Goal: Task Accomplishment & Management: Complete application form

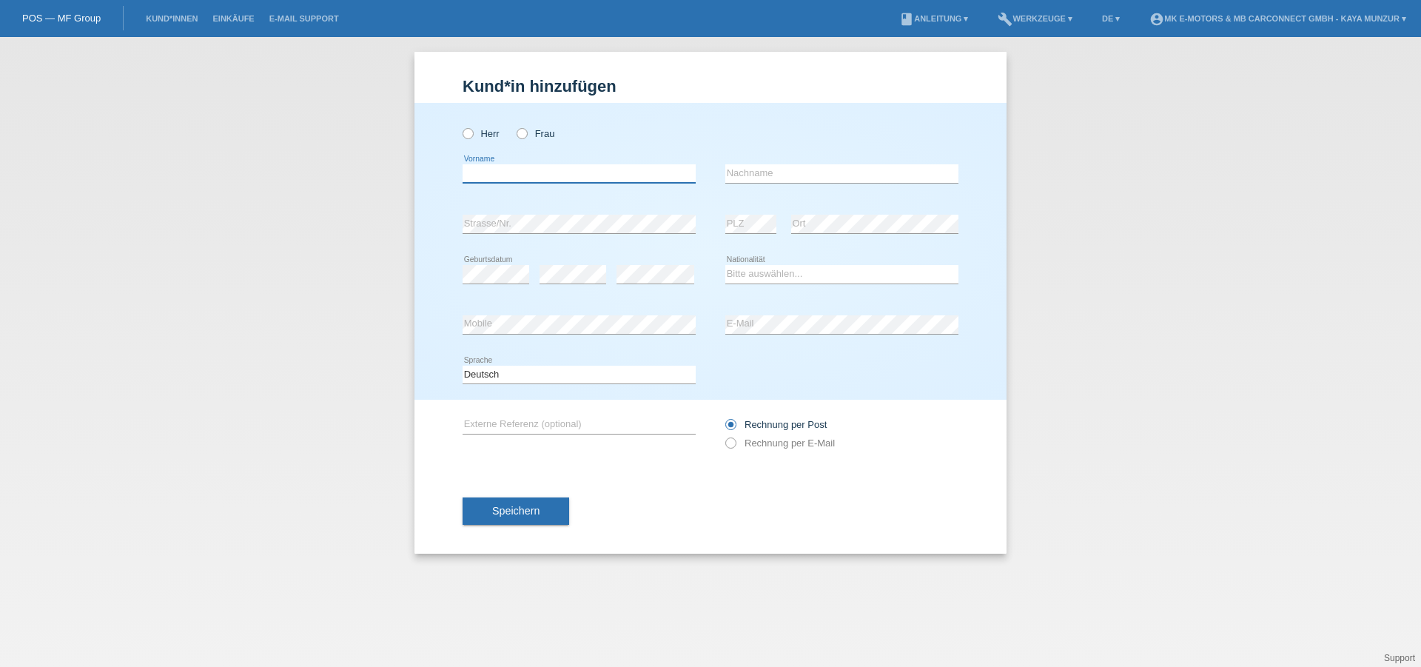
click at [549, 171] on input "text" at bounding box center [578, 173] width 233 height 18
click at [0, 594] on div "Kund*in hinzufügen Kunde hinzufügen Kundin hinzufügen Herr Frau error Vorname e…" at bounding box center [710, 352] width 1421 height 630
click at [527, 180] on input "text" at bounding box center [578, 173] width 233 height 18
paste input "[PERSON_NAME]"
drag, startPoint x: 485, startPoint y: 172, endPoint x: 417, endPoint y: 172, distance: 67.3
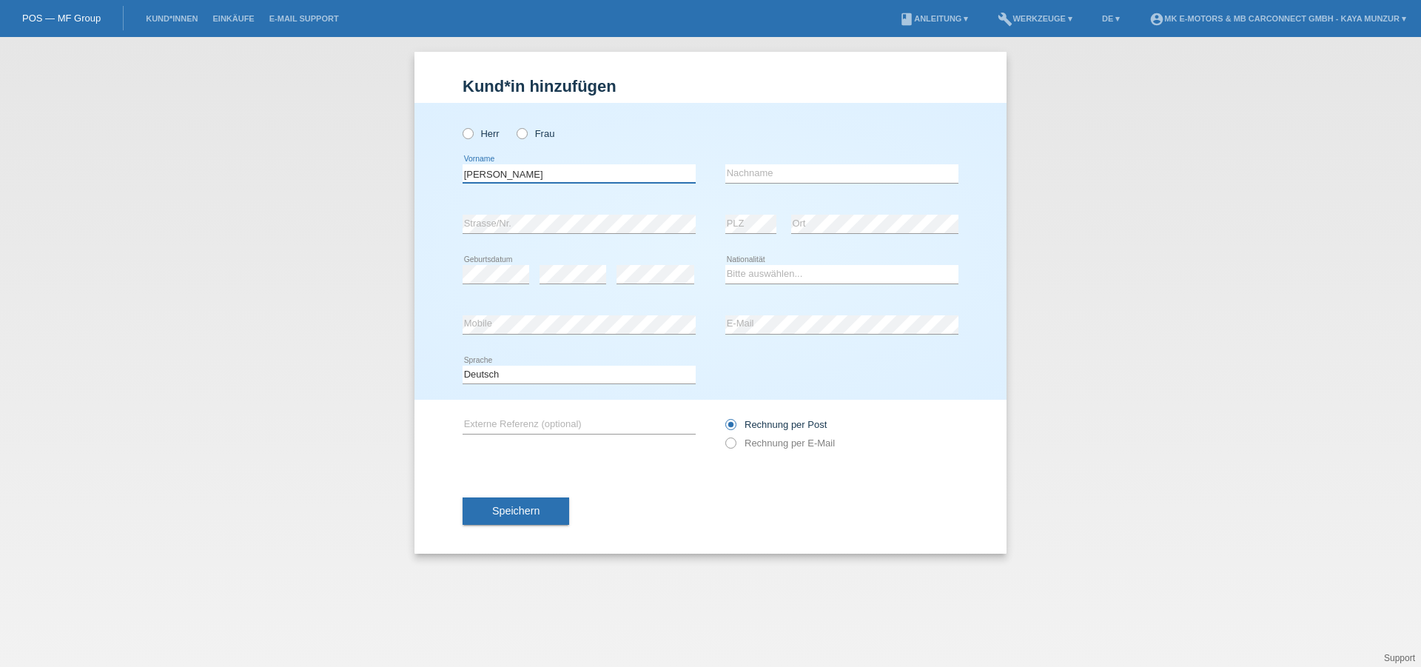
click at [462, 172] on input "[PERSON_NAME]" at bounding box center [578, 173] width 233 height 18
type input "Marcec"
click at [767, 173] on input "text" at bounding box center [841, 173] width 233 height 18
paste input "Nico"
type input "Nico"
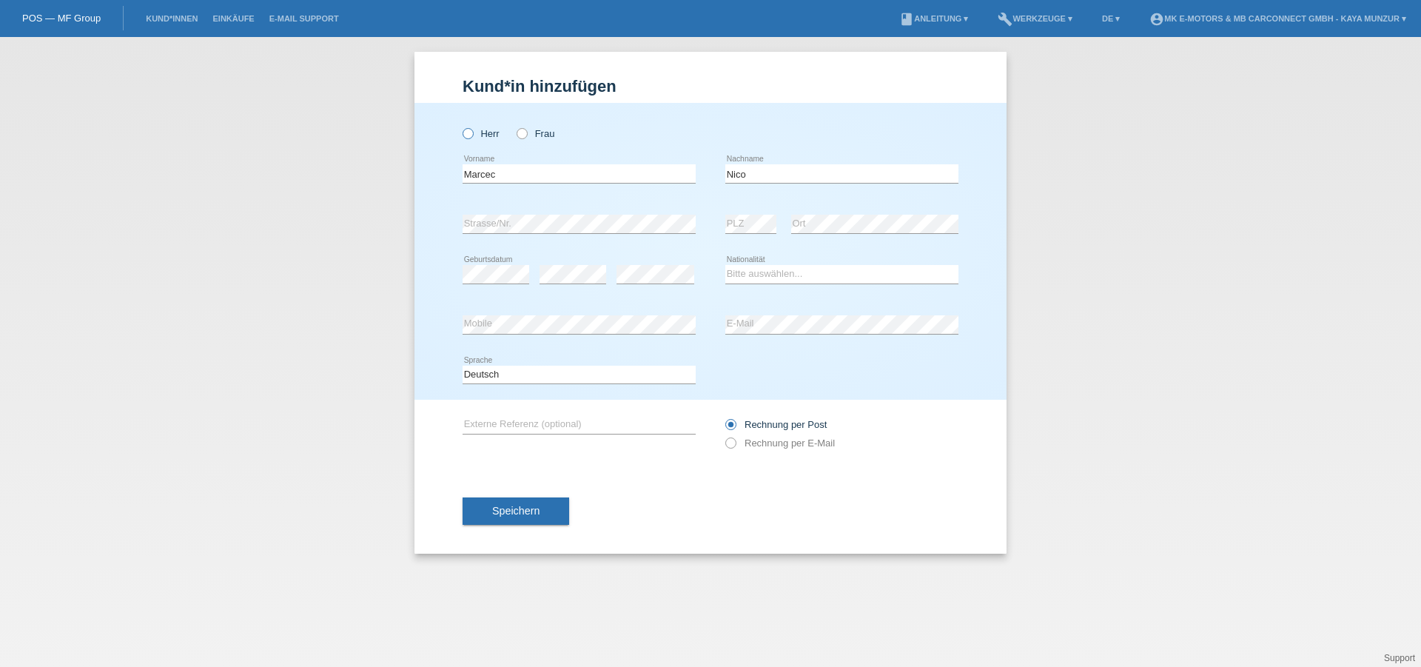
click at [460, 126] on icon at bounding box center [460, 126] width 0 height 0
click at [462, 134] on input "Herr" at bounding box center [467, 133] width 10 height 10
radio input "true"
click at [496, 258] on div "error Geburtsdatum" at bounding box center [495, 274] width 67 height 50
click at [1, 274] on div "Kund*in hinzufügen Kunde hinzufügen Kundin hinzufügen Herr [PERSON_NAME] error …" at bounding box center [710, 352] width 1421 height 630
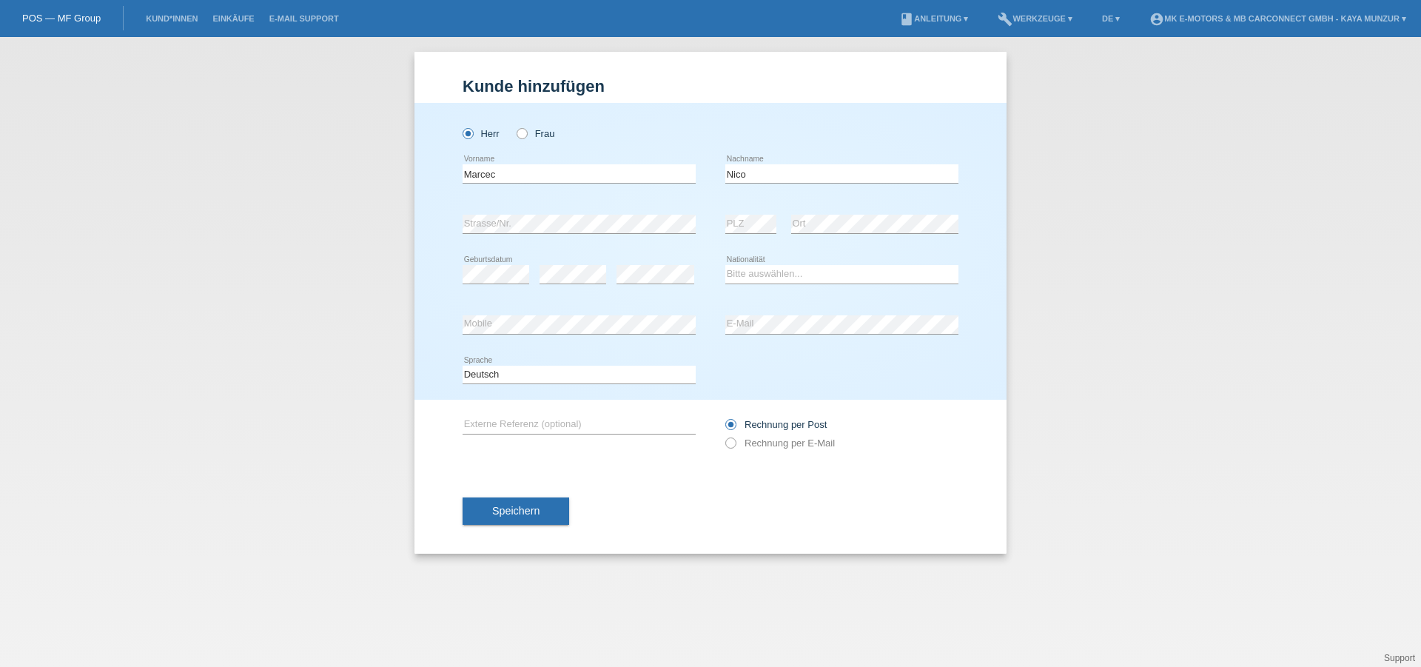
click at [488, 283] on div "error Geburtsdatum" at bounding box center [495, 274] width 67 height 18
click at [1396, 148] on div "Kund*in hinzufügen Kunde hinzufügen Kundin hinzufügen Herr [PERSON_NAME] error …" at bounding box center [710, 352] width 1421 height 630
drag, startPoint x: 519, startPoint y: 171, endPoint x: 449, endPoint y: 168, distance: 69.6
click at [462, 168] on input "Marcec" at bounding box center [578, 173] width 233 height 18
click at [751, 172] on input "Nico" at bounding box center [841, 173] width 233 height 18
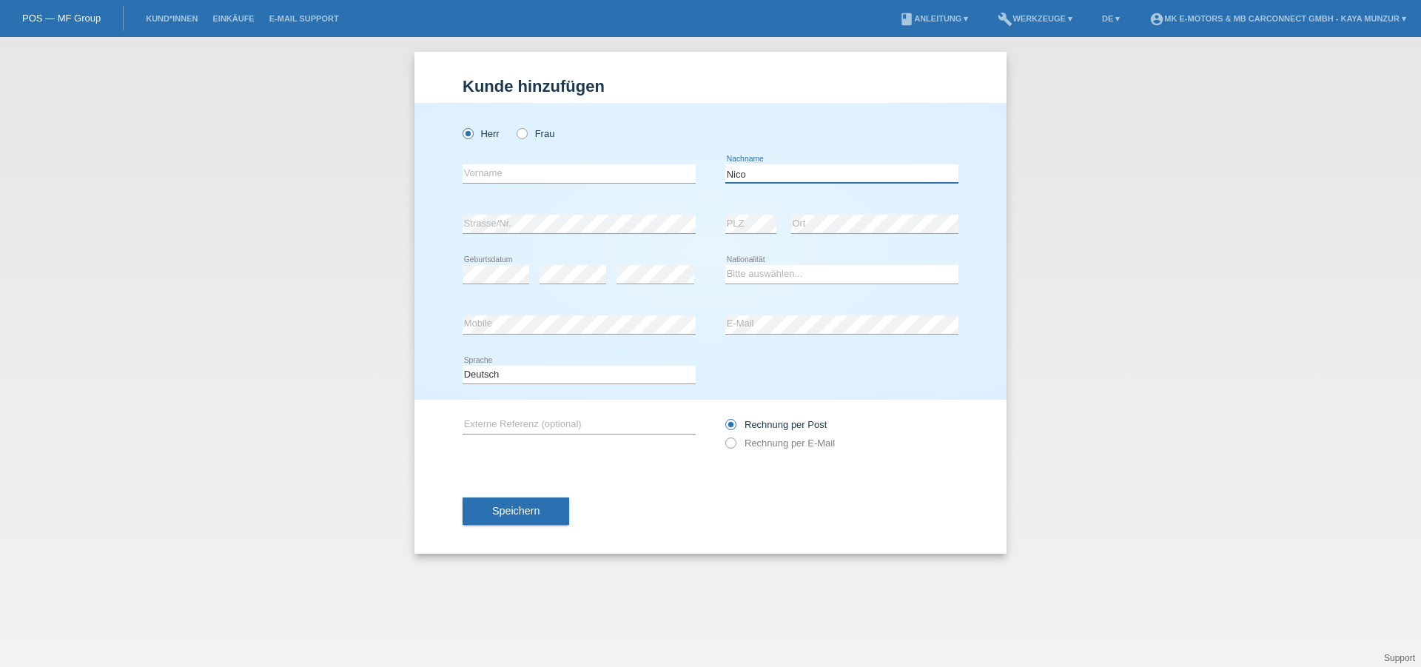
drag, startPoint x: 747, startPoint y: 172, endPoint x: 659, endPoint y: 172, distance: 87.3
click at [725, 172] on input "Nico" at bounding box center [841, 173] width 233 height 18
click at [500, 274] on div "error Geburtsdatum error error" at bounding box center [578, 274] width 233 height 50
click at [482, 272] on div "error Geburtsdatum error error" at bounding box center [578, 274] width 233 height 50
drag, startPoint x: 530, startPoint y: 274, endPoint x: 337, endPoint y: 133, distance: 238.3
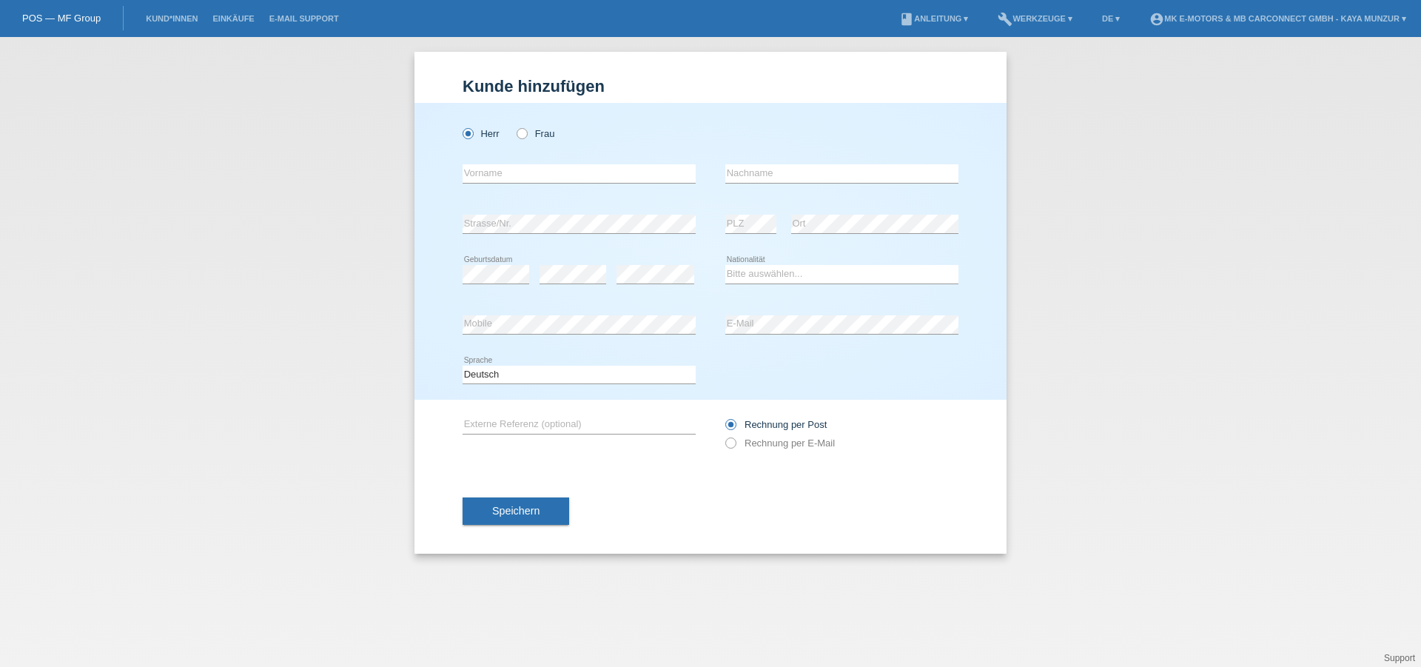
click at [337, 133] on div "Kund*in hinzufügen Kunde hinzufügen Kundin hinzufügen Herr Frau error Vorname e…" at bounding box center [710, 352] width 1421 height 630
